Goal: Transaction & Acquisition: Purchase product/service

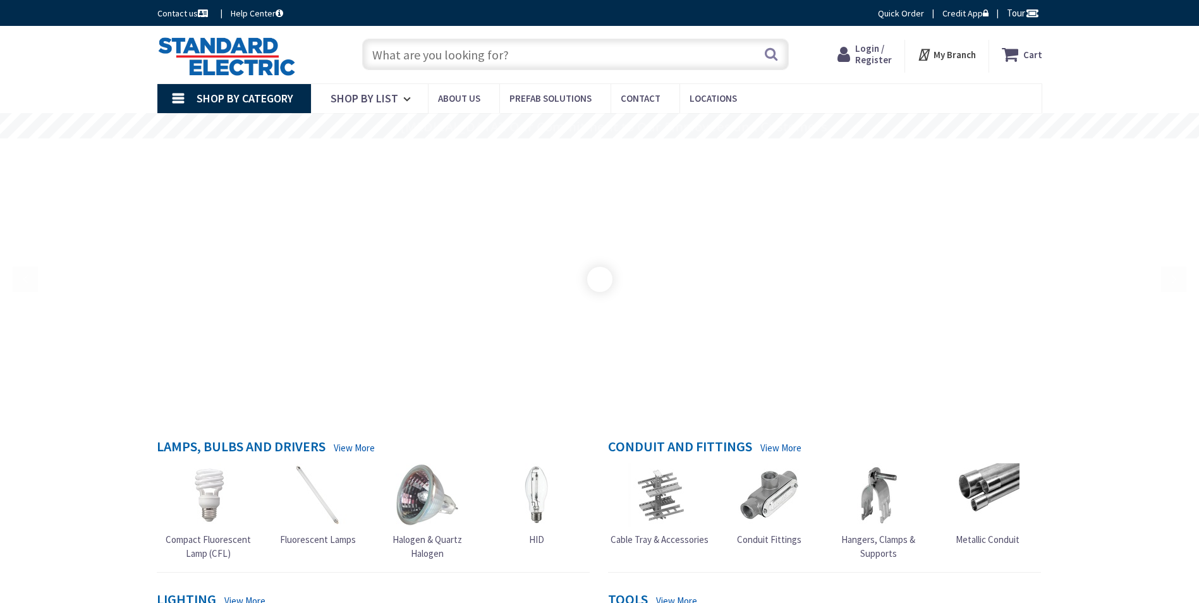
click at [706, 59] on input "text" at bounding box center [575, 55] width 427 height 32
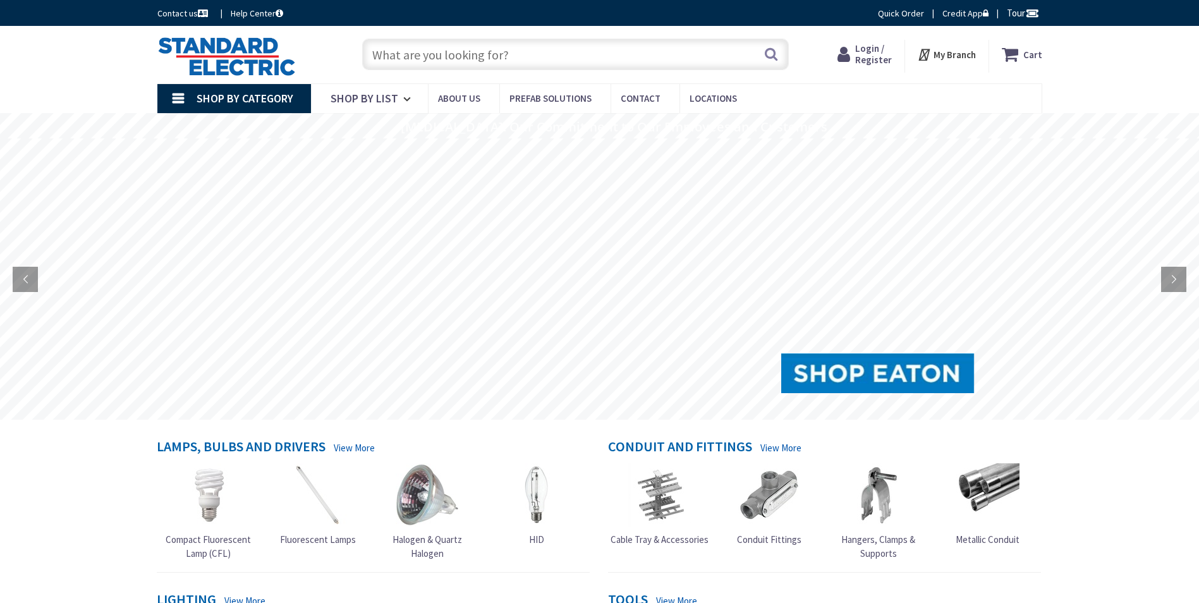
type input "[GEOGRAPHIC_DATA], [GEOGRAPHIC_DATA]"
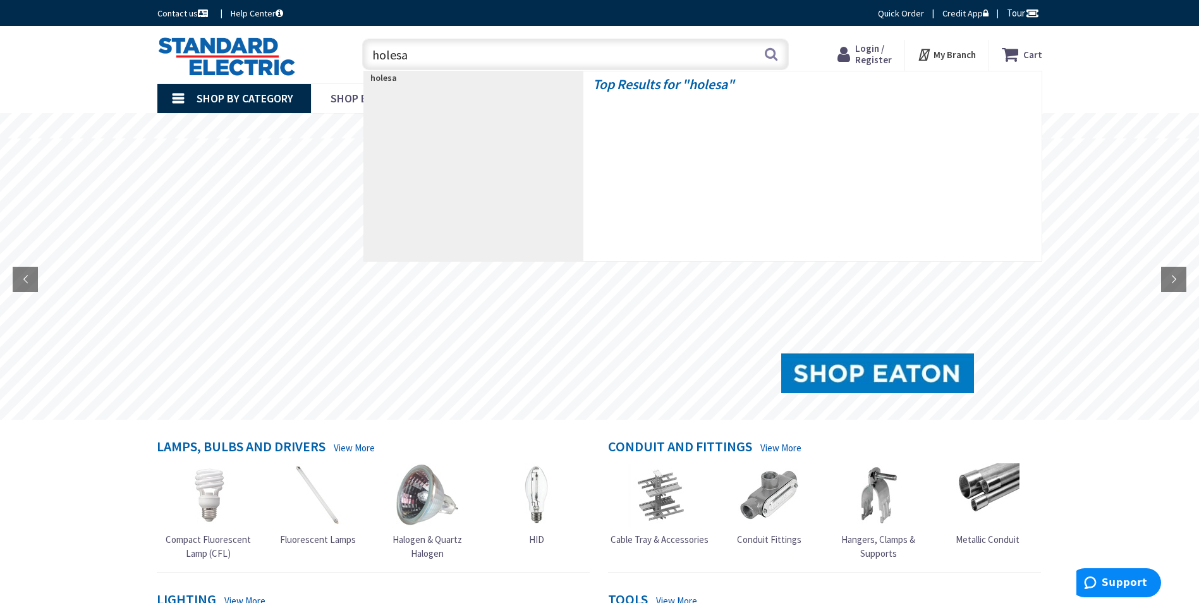
type input "holesaw"
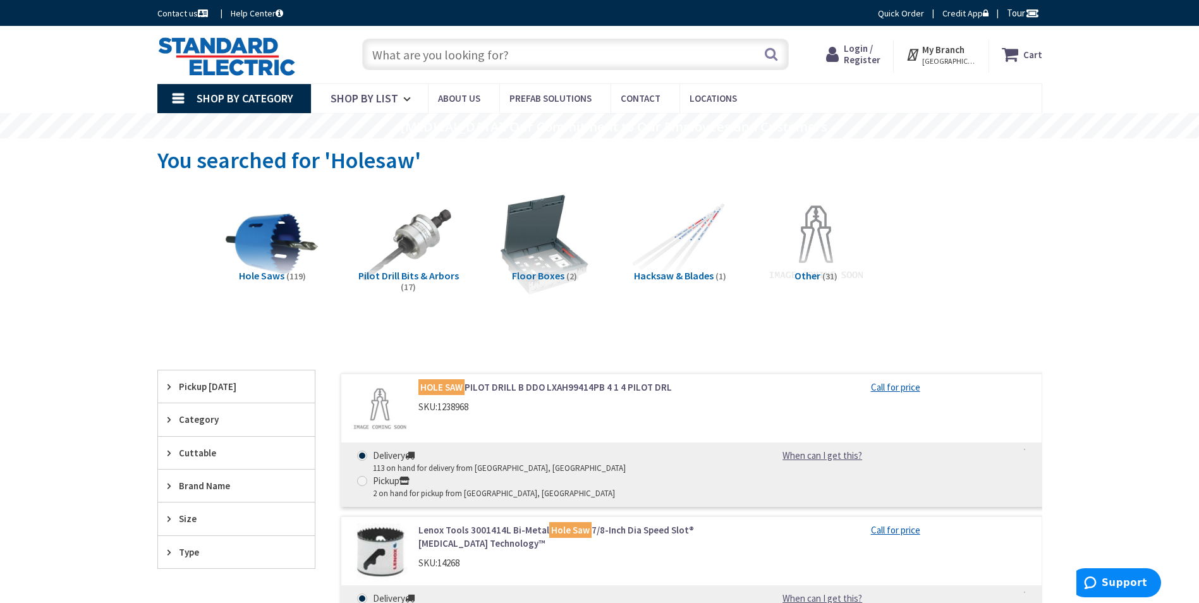
click at [651, 62] on input "text" at bounding box center [575, 55] width 427 height 32
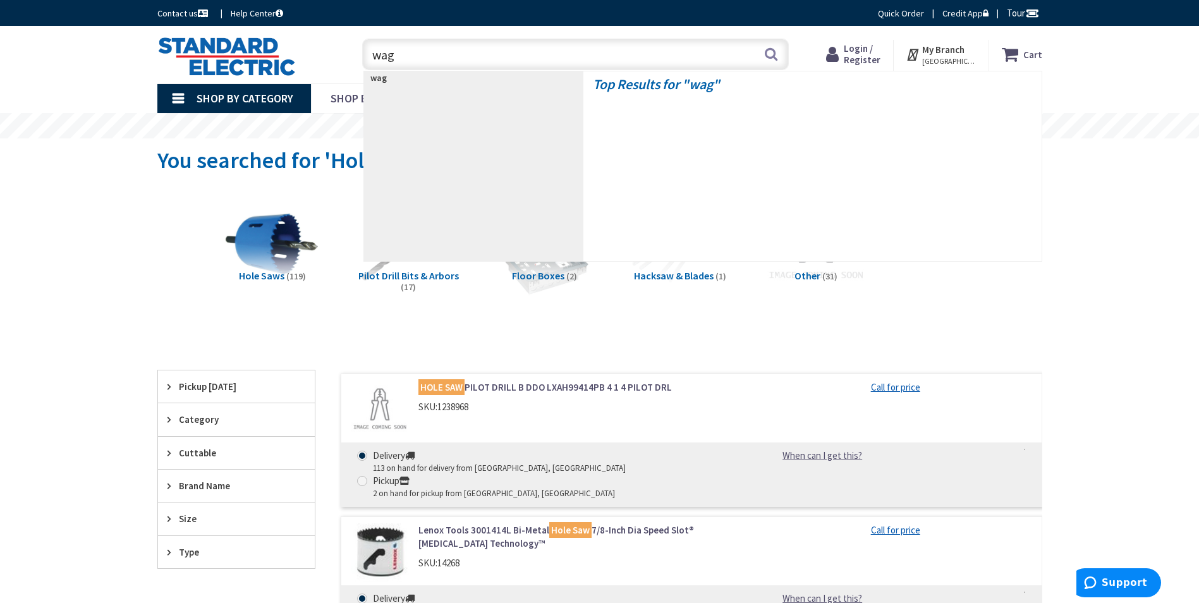
type input "wago"
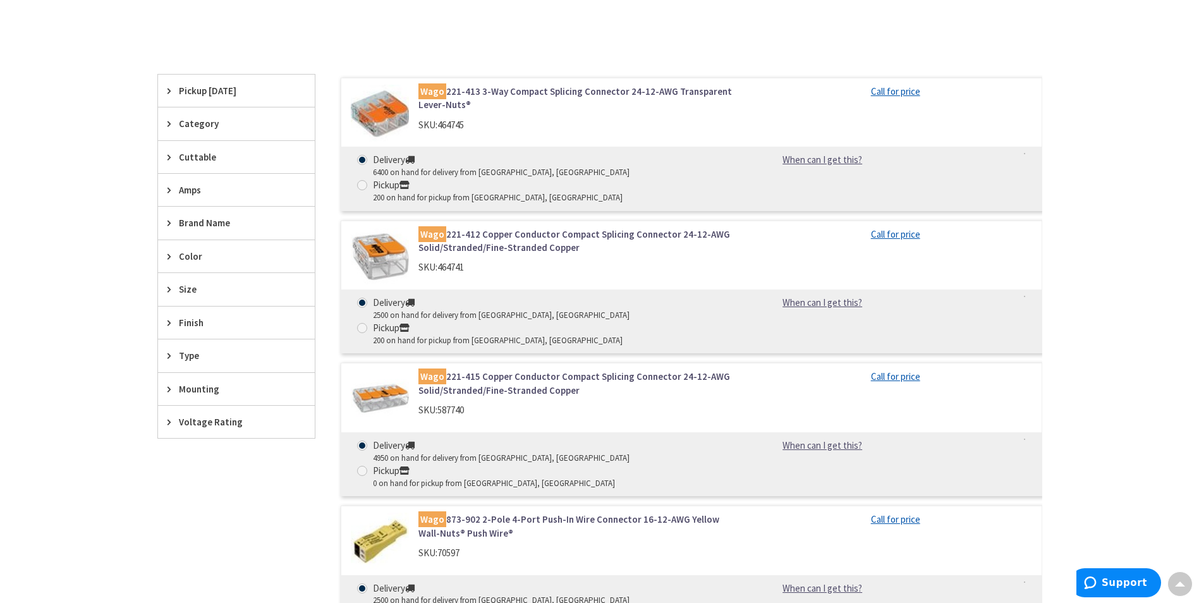
scroll to position [442, 0]
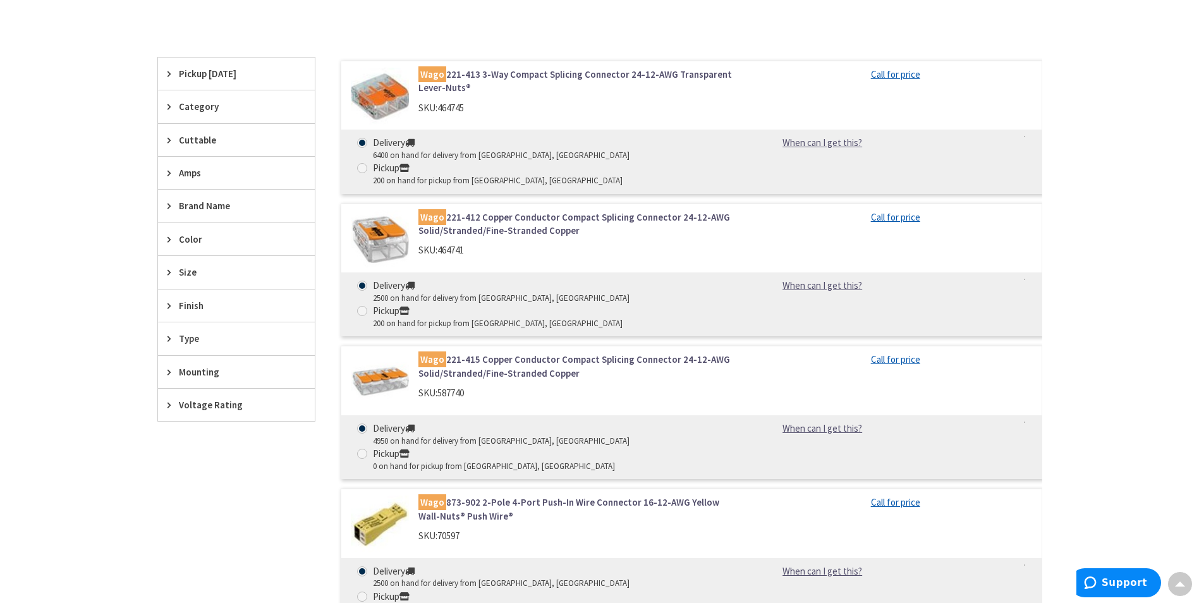
click at [499, 210] on link "Wago 221-412 Copper Conductor Compact Splicing Connector 24-12-AWG Solid/Strand…" at bounding box center [579, 223] width 322 height 27
